Goal: Task Accomplishment & Management: Manage account settings

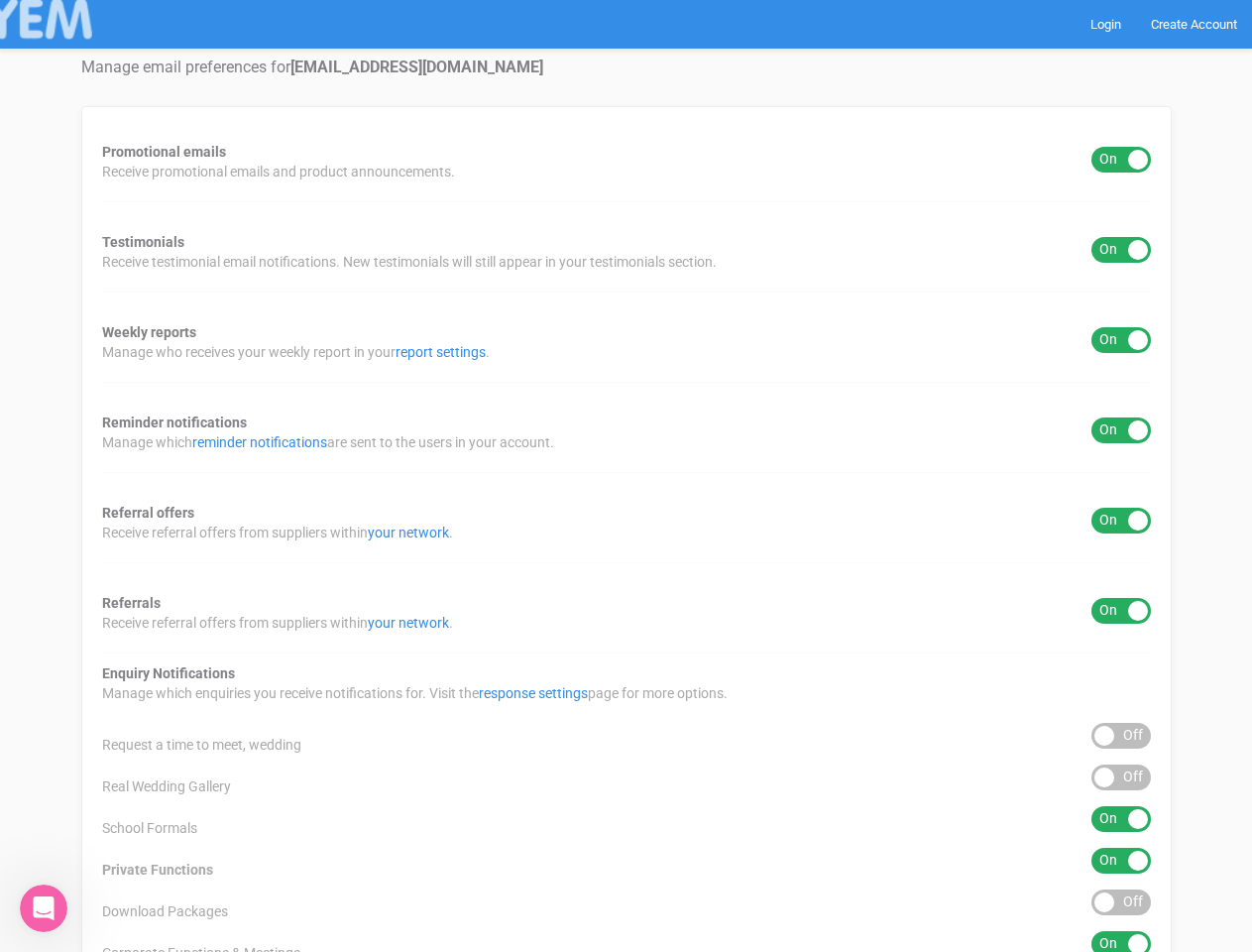
click at [626, 476] on div "Promotional emails ON OFF Receive promotional emails and product announcements.…" at bounding box center [627, 737] width 1091 height 1262
click at [1122, 160] on div "ON OFF" at bounding box center [1122, 160] width 60 height 26
click at [1122, 249] on div "ON OFF" at bounding box center [1122, 249] width 60 height 26
click at [1122, 340] on div "ON OFF" at bounding box center [1122, 340] width 60 height 26
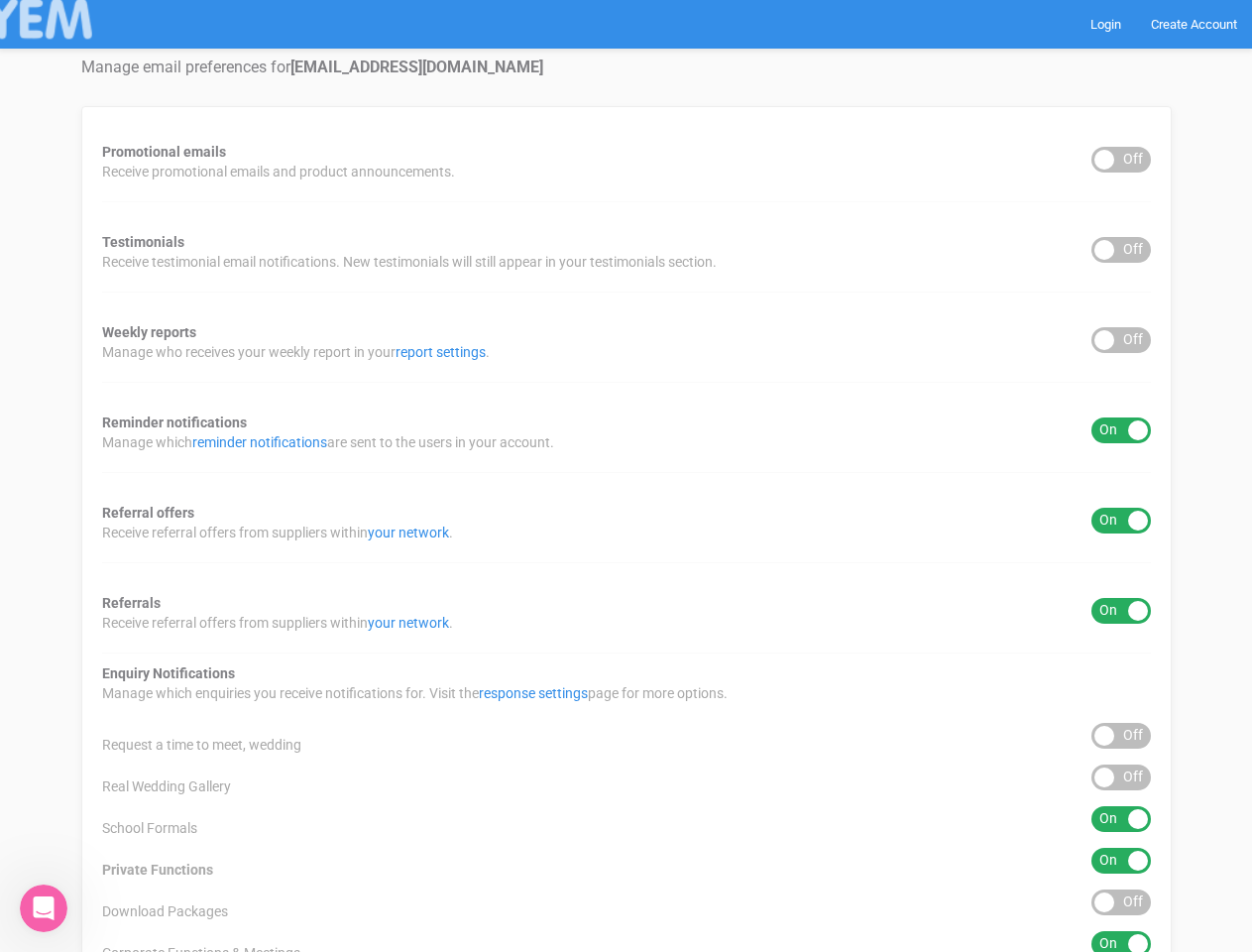
click at [1122, 430] on div "ON OFF" at bounding box center [1122, 430] width 60 height 26
click at [1122, 521] on div "ON OFF" at bounding box center [1122, 521] width 60 height 26
click at [1122, 611] on div "ON OFF" at bounding box center [1122, 611] width 60 height 26
click at [1122, 735] on div "ON OFF" at bounding box center [1122, 735] width 60 height 26
click at [1122, 777] on div "ON OFF" at bounding box center [1122, 777] width 60 height 26
